Goal: Information Seeking & Learning: Learn about a topic

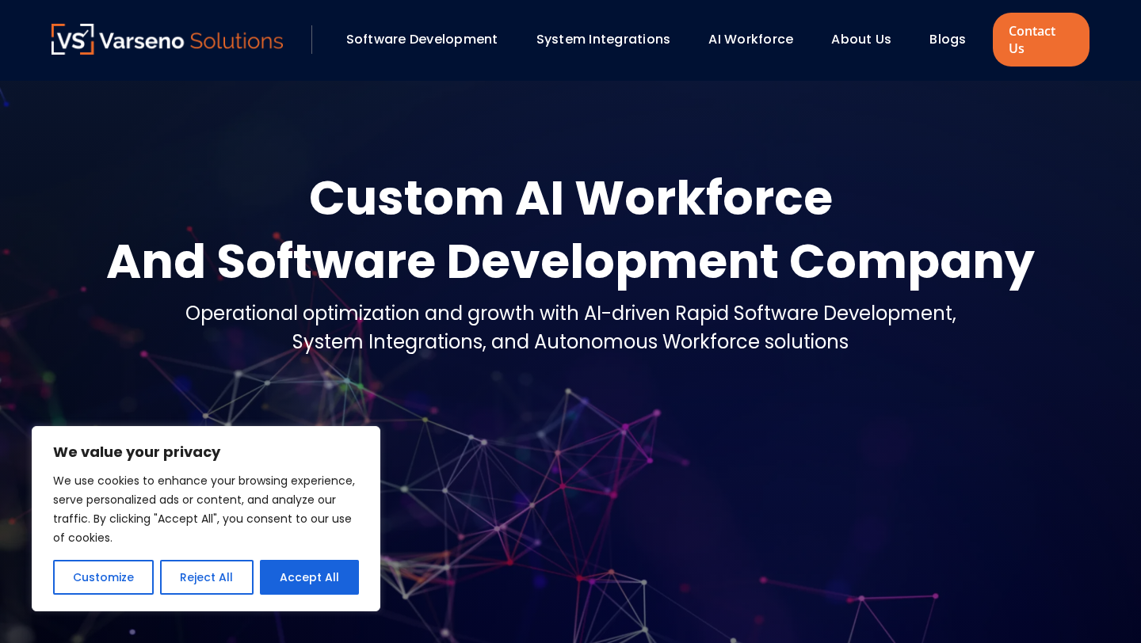
click at [614, 32] on link "System Integrations" at bounding box center [603, 39] width 135 height 18
click at [121, 582] on button "Customize" at bounding box center [103, 577] width 101 height 35
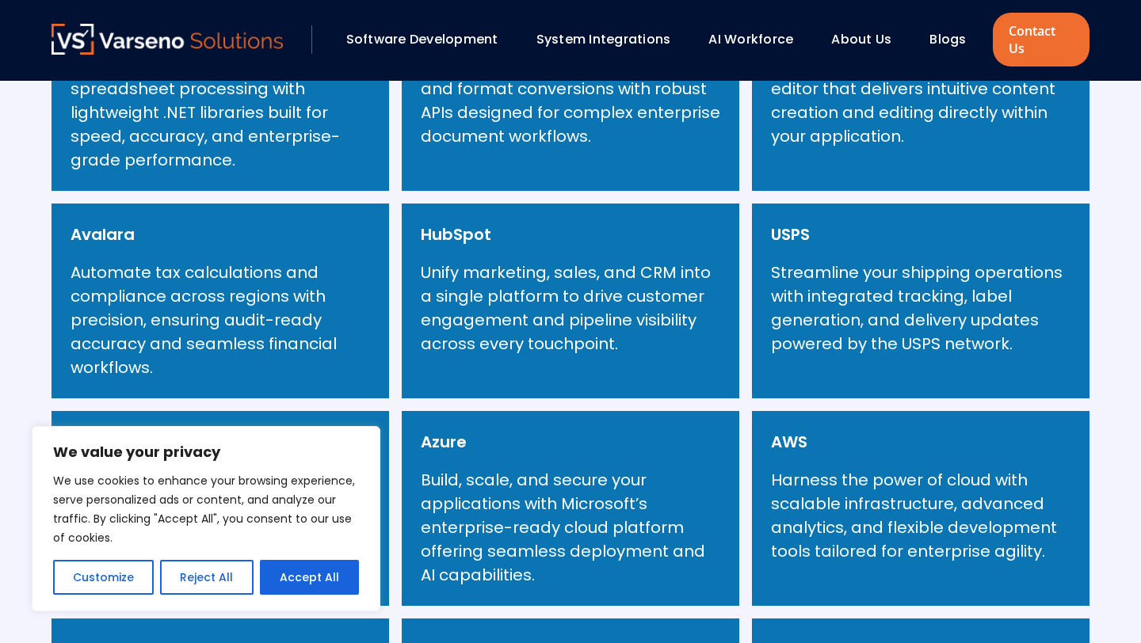
scroll to position [884, 0]
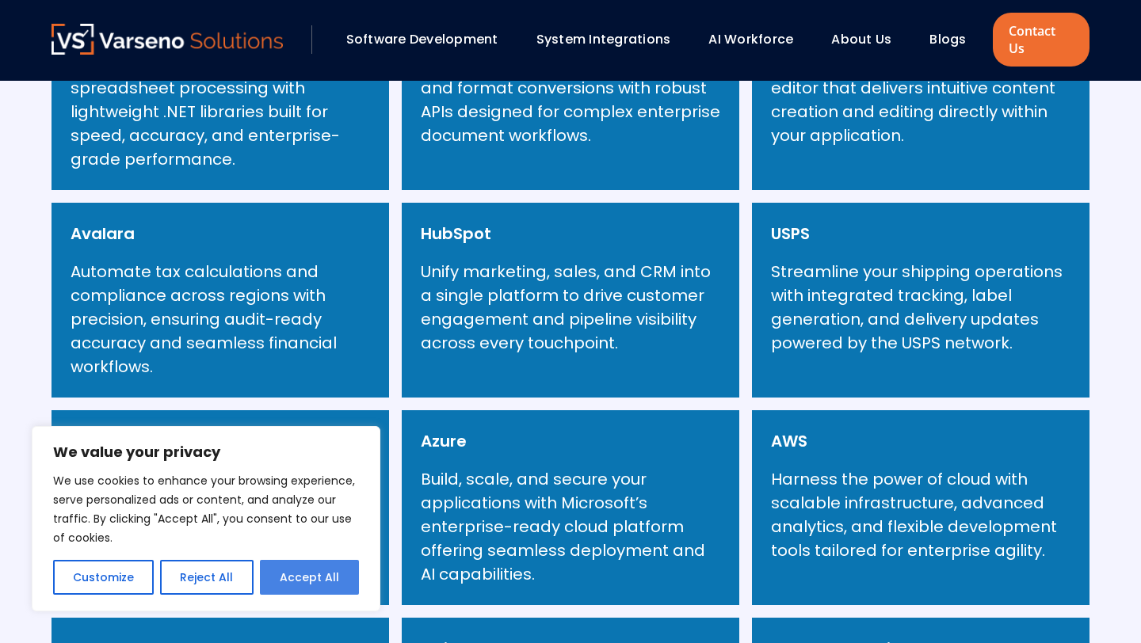
click at [288, 582] on button "Accept All" at bounding box center [309, 577] width 99 height 35
checkbox input "true"
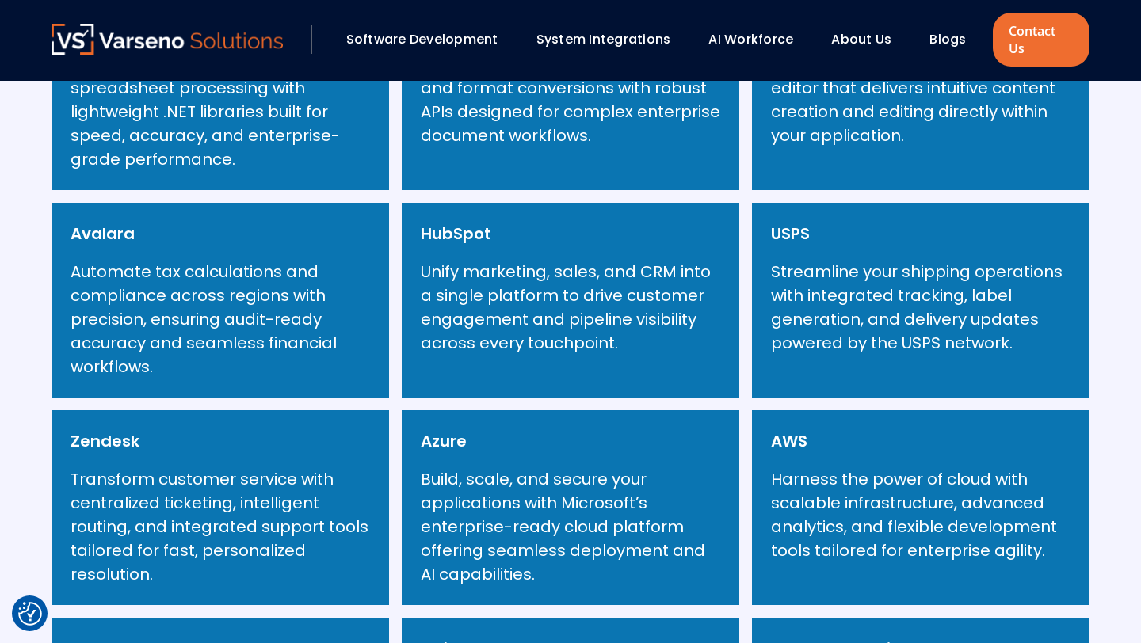
scroll to position [0, 0]
click at [745, 36] on link "AI Workforce" at bounding box center [750, 39] width 85 height 18
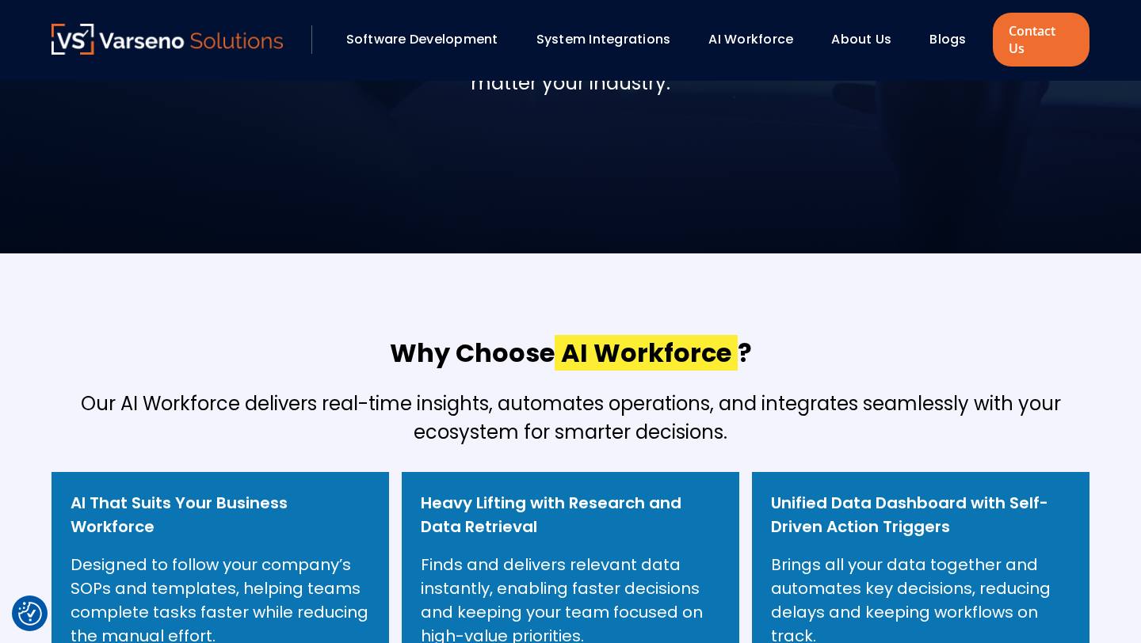
scroll to position [288, 0]
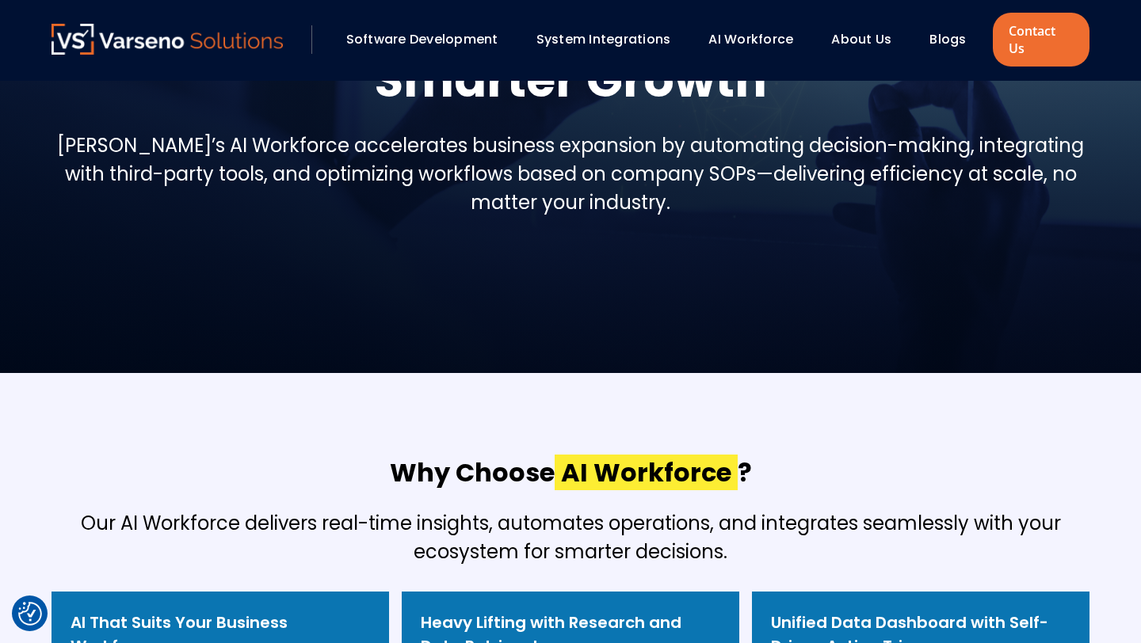
click at [457, 32] on link "Software Development" at bounding box center [422, 39] width 152 height 18
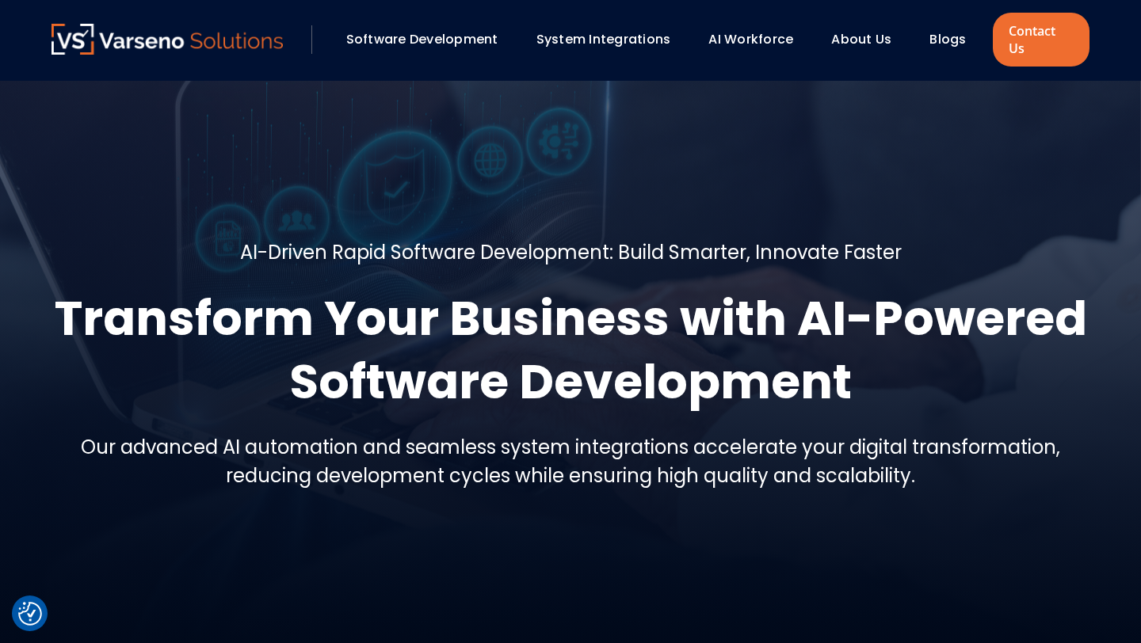
click at [955, 30] on link "Blogs" at bounding box center [947, 39] width 36 height 18
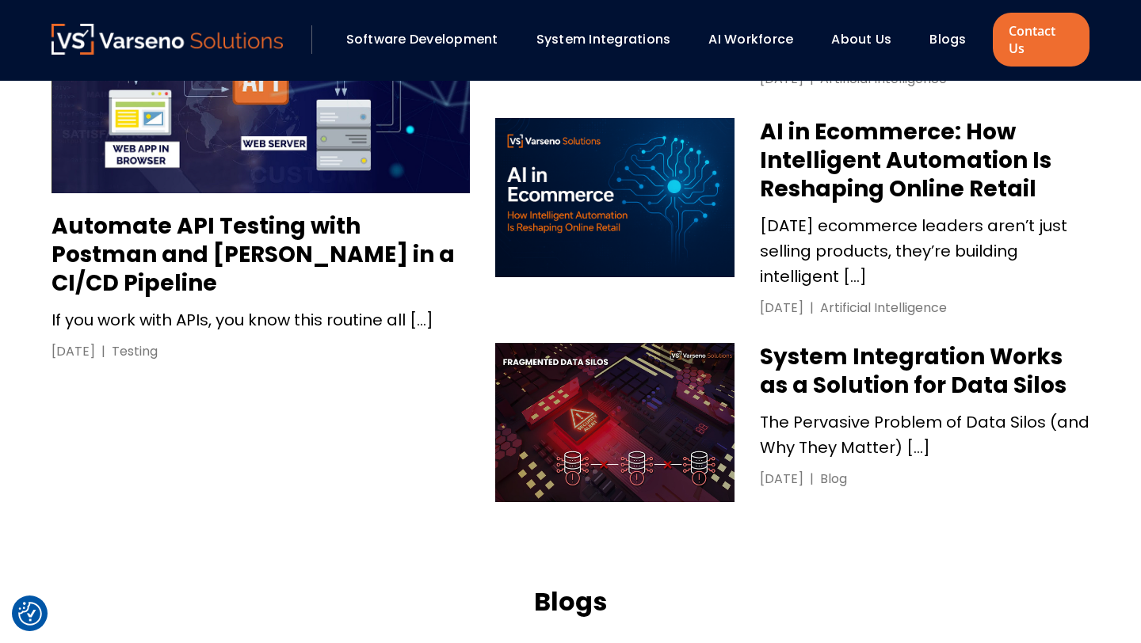
scroll to position [937, 0]
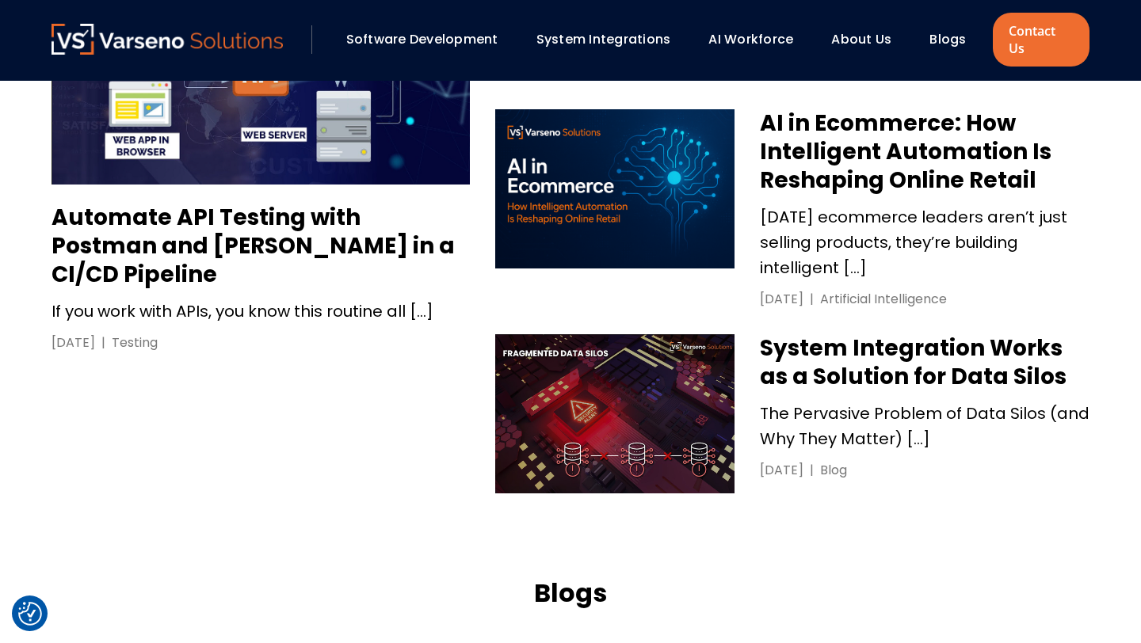
click at [810, 372] on h3 "System Integration Works as a Solution for Data Silos" at bounding box center [925, 362] width 330 height 57
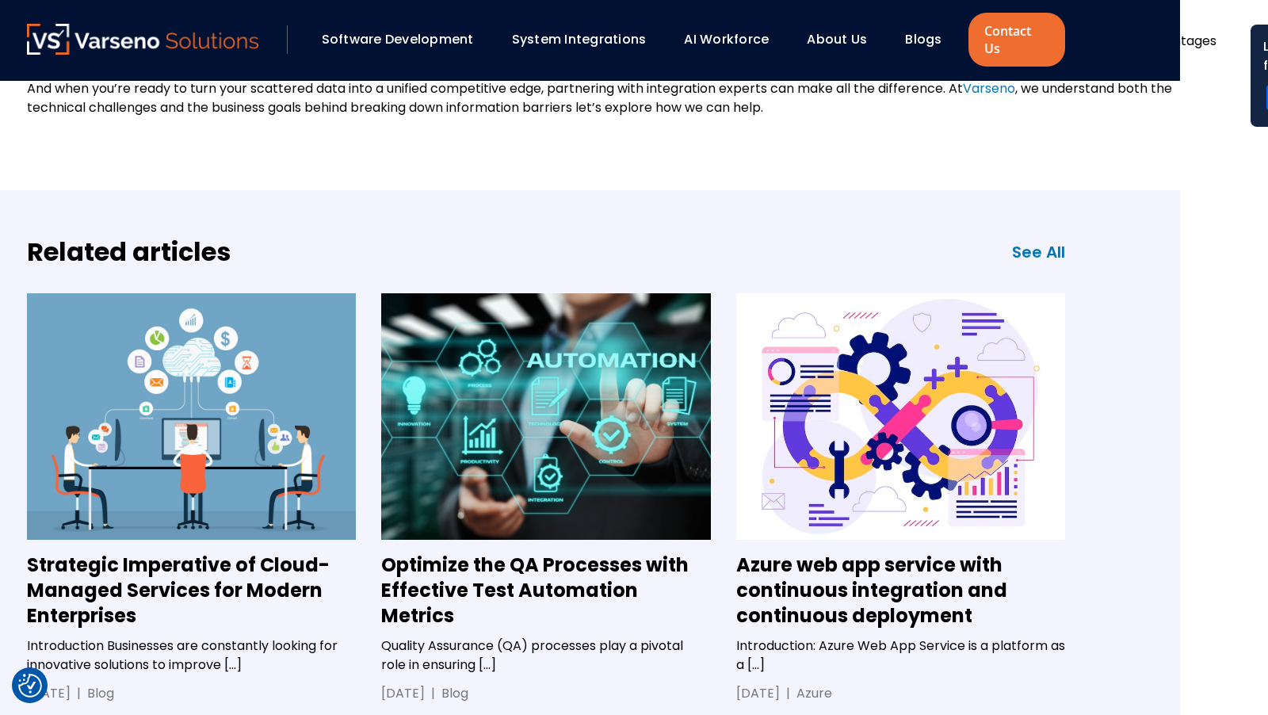
scroll to position [4075, 88]
